Goal: Information Seeking & Learning: Learn about a topic

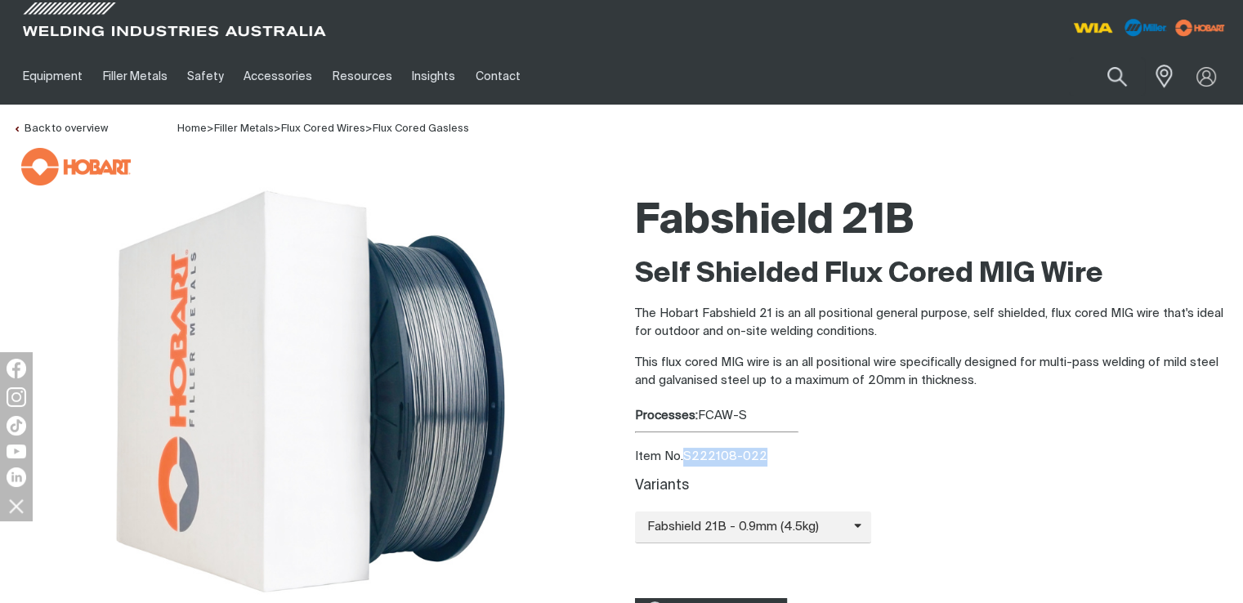
drag, startPoint x: 685, startPoint y: 453, endPoint x: 765, endPoint y: 452, distance: 79.3
click at [765, 452] on div "Item No. S222108-022" at bounding box center [933, 457] width 596 height 19
copy div "S222108-022"
drag, startPoint x: 632, startPoint y: 212, endPoint x: 645, endPoint y: 210, distance: 13.2
click at [641, 210] on div "Fabshield 21B Self Shielded Flux Cored MIG Wire The Hobart Fabshield 21 is an a…" at bounding box center [933, 436] width 622 height 498
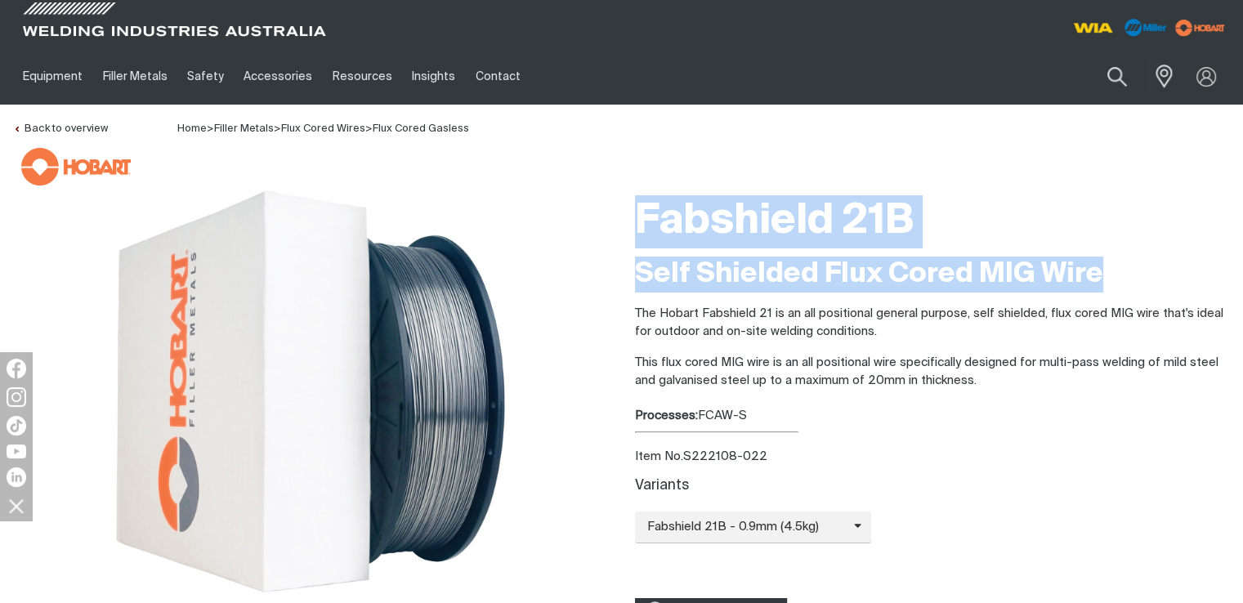
drag, startPoint x: 641, startPoint y: 212, endPoint x: 1102, endPoint y: 288, distance: 467.9
click at [1102, 288] on div "Fabshield 21B Self Shielded Flux Cored MIG Wire The Hobart Fabshield 21 is an a…" at bounding box center [933, 436] width 596 height 498
copy div "Fabshield 21B Self Shielded Flux Cored MIG Wire"
click at [767, 266] on h2 "Self Shielded Flux Cored MIG Wire" at bounding box center [933, 275] width 596 height 36
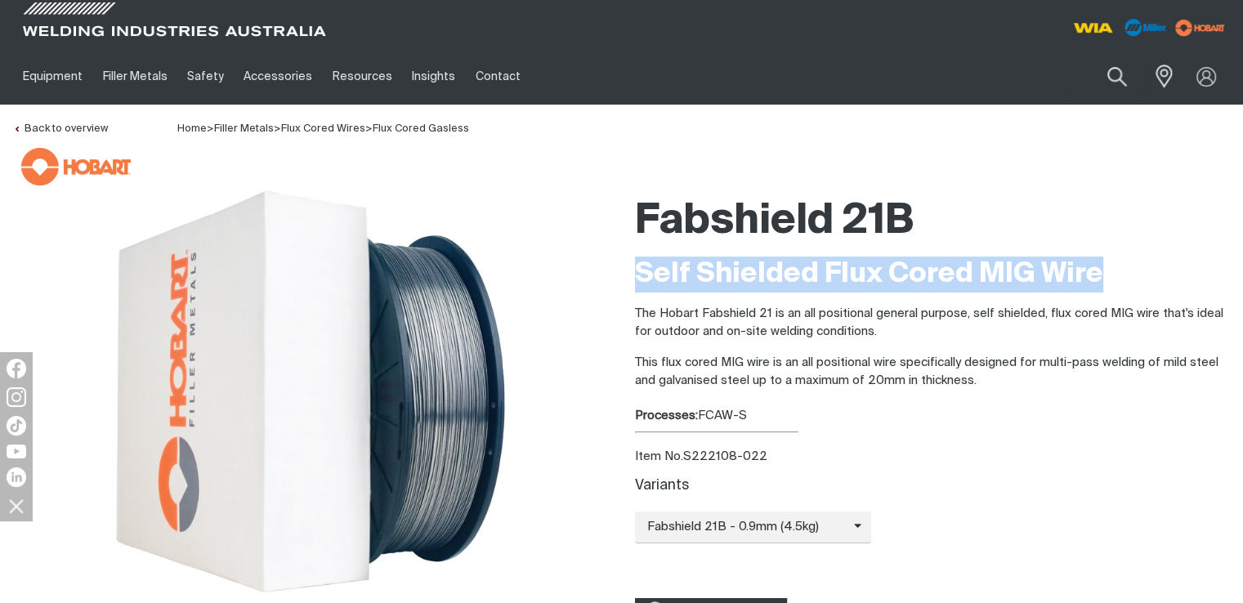
drag, startPoint x: 643, startPoint y: 273, endPoint x: 1122, endPoint y: 266, distance: 478.8
click at [1122, 266] on h2 "Self Shielded Flux Cored MIG Wire" at bounding box center [933, 275] width 596 height 36
copy h2 "Self Shielded Flux Cored MIG Wire"
